Goal: Find specific page/section

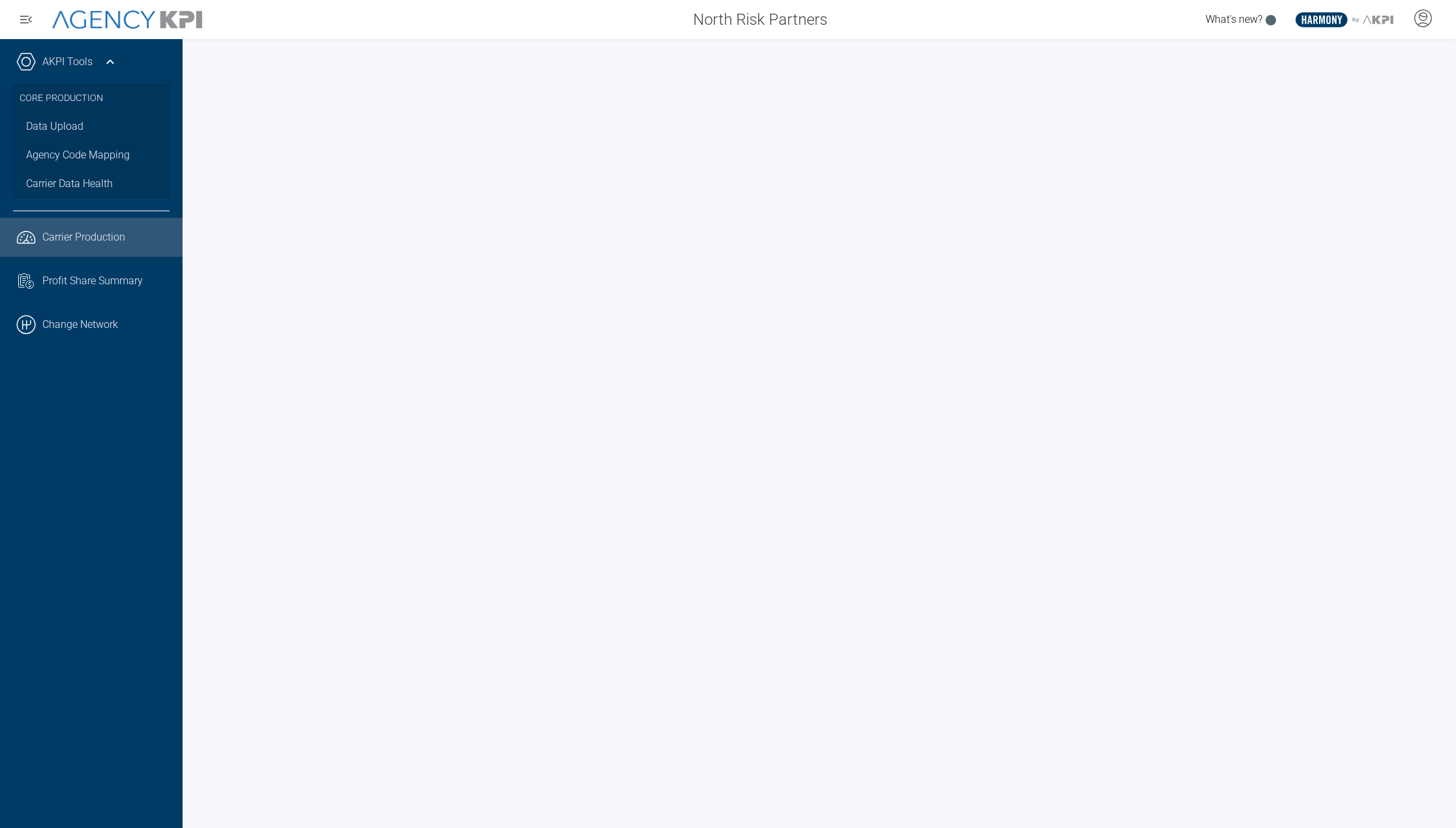
click at [665, 34] on div "North Risk Partners What's new? .st0{fill:#003B66;} .st1{fill:#FFFFFF;} .st2{fi…" at bounding box center [728, 19] width 1456 height 39
click at [111, 289] on link "Task List Cash Streamline Icon: https://streamlinehq.com Profit Share Summary" at bounding box center [91, 280] width 182 height 35
click at [97, 273] on span "Profit Share Summary" at bounding box center [93, 281] width 101 height 15
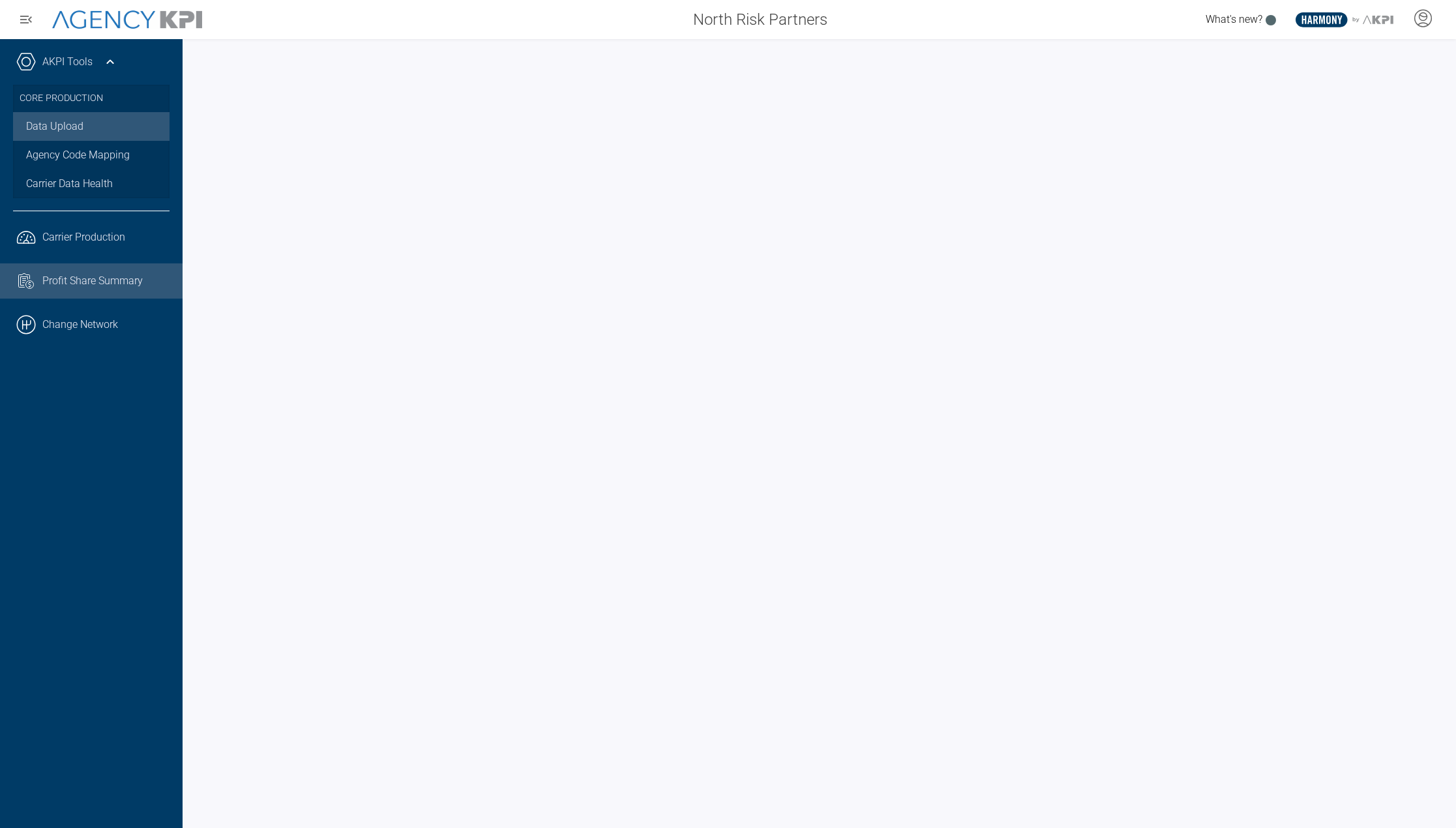
click at [47, 131] on link "Data Upload" at bounding box center [91, 126] width 157 height 28
click at [90, 326] on link ".cls-1{fill:none;stroke:#000;stroke-linecap:round;stroke-linejoin:round;stroke-…" at bounding box center [91, 324] width 182 height 39
